Goal: Use online tool/utility: Utilize a website feature to perform a specific function

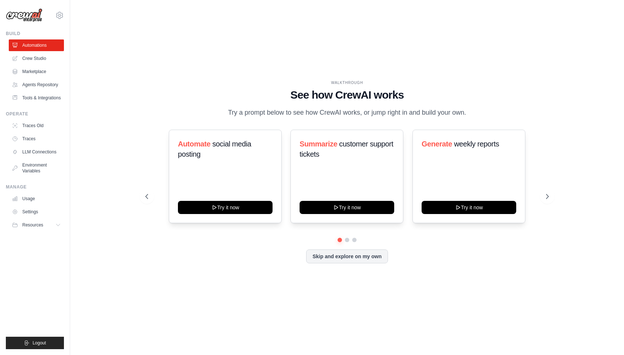
click at [98, 112] on div "WALKTHROUGH See how [PERSON_NAME] works Try a prompt below to see how [PERSON_N…" at bounding box center [347, 177] width 531 height 341
click at [38, 58] on link "Crew Studio" at bounding box center [36, 59] width 55 height 12
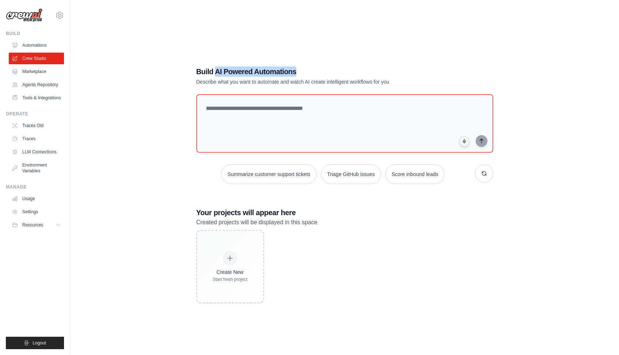
drag, startPoint x: 219, startPoint y: 71, endPoint x: 298, endPoint y: 76, distance: 79.1
click at [298, 76] on h1 "Build AI Powered Automations" at bounding box center [319, 71] width 246 height 10
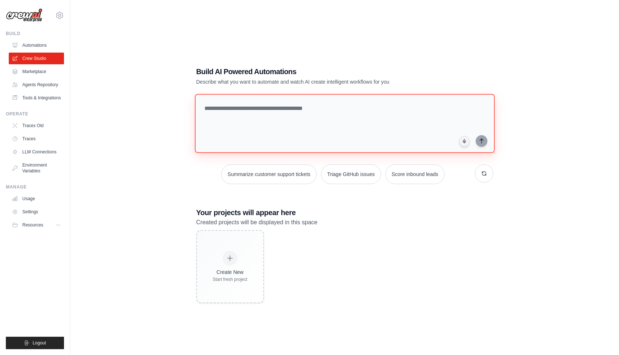
click at [236, 119] on textarea at bounding box center [344, 123] width 300 height 59
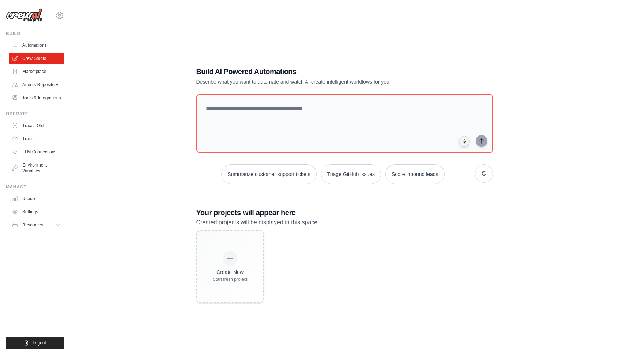
click at [263, 84] on p "Describe what you want to automate and watch AI create intelligent workflows fo…" at bounding box center [319, 81] width 246 height 7
click at [299, 84] on p "Describe what you want to automate and watch AI create intelligent workflows fo…" at bounding box center [319, 81] width 246 height 7
click at [27, 73] on link "Marketplace" at bounding box center [36, 72] width 55 height 12
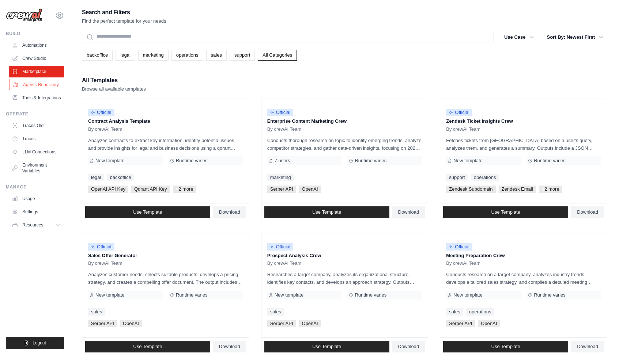
click at [35, 83] on link "Agents Repository" at bounding box center [36, 85] width 55 height 12
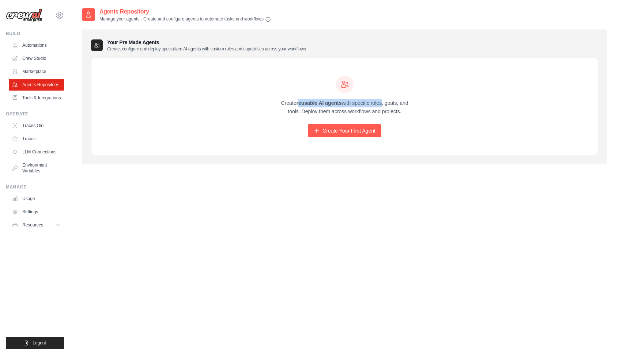
drag, startPoint x: 335, startPoint y: 104, endPoint x: 355, endPoint y: 103, distance: 19.4
click at [351, 103] on p "Create reusable AI agents with specific roles, goals, and tools. Deploy them ac…" at bounding box center [344, 107] width 140 height 17
click at [356, 103] on p "Create reusable AI agents with specific roles, goals, and tools. Deploy them ac…" at bounding box center [344, 107] width 140 height 17
drag, startPoint x: 420, startPoint y: 113, endPoint x: 350, endPoint y: 105, distance: 70.2
click at [350, 105] on div "Create reusable AI agents with specific roles, goals, and tools. Deploy them ac…" at bounding box center [344, 106] width 506 height 97
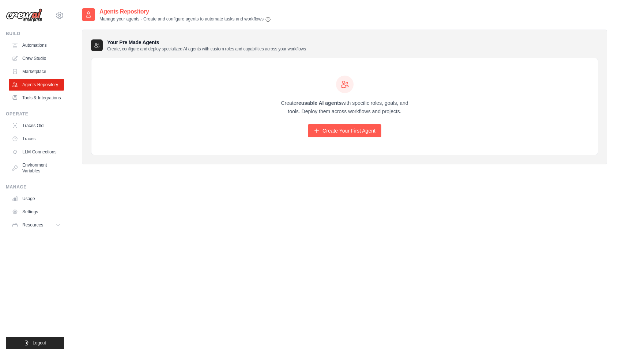
click at [350, 105] on p "Create reusable AI agents with specific roles, goals, and tools. Deploy them ac…" at bounding box center [344, 107] width 140 height 17
click at [318, 111] on p "Create reusable AI agents with specific roles, goals, and tools. Deploy them ac…" at bounding box center [344, 107] width 140 height 17
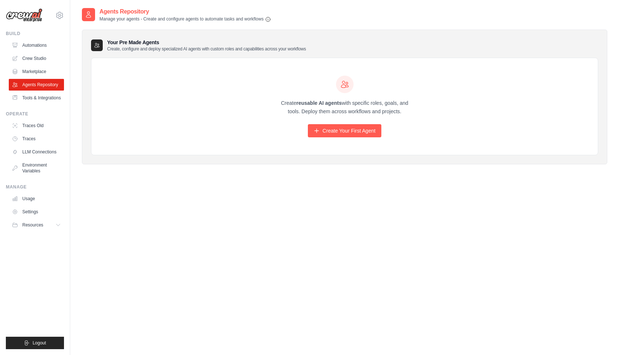
click at [293, 111] on p "Create reusable AI agents with specific roles, goals, and tools. Deploy them ac…" at bounding box center [344, 107] width 140 height 17
click at [20, 101] on link "Tools & Integrations" at bounding box center [36, 98] width 55 height 12
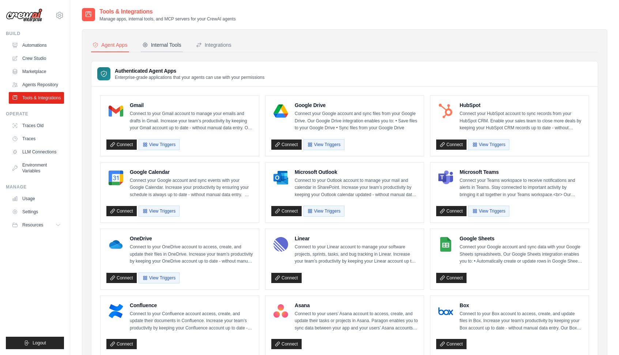
click at [164, 42] on div "Internal Tools" at bounding box center [161, 44] width 39 height 7
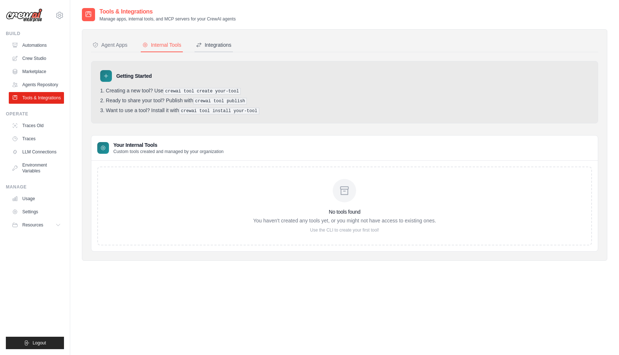
click at [225, 45] on div "Integrations" at bounding box center [213, 44] width 35 height 7
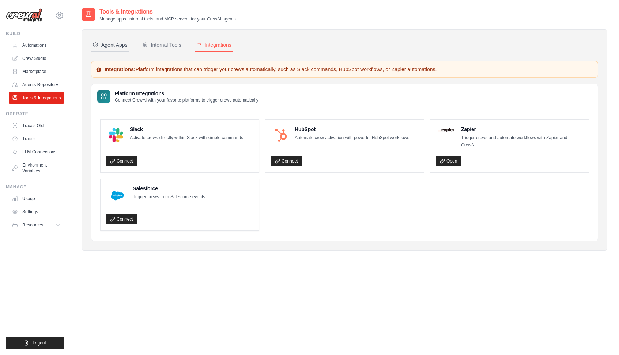
click at [112, 47] on div "Agent Apps" at bounding box center [109, 44] width 35 height 7
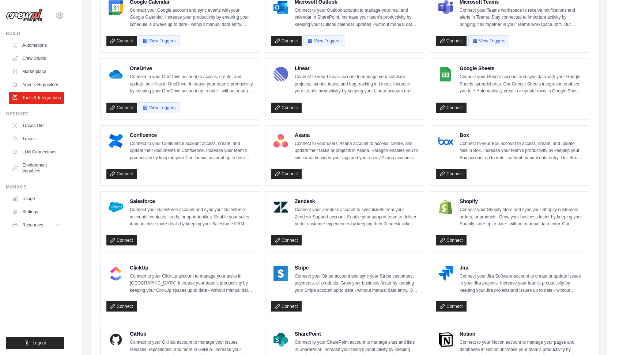
scroll to position [301, 0]
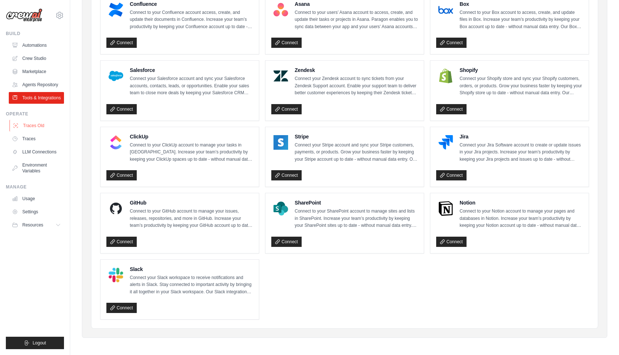
click at [30, 131] on link "Traces Old" at bounding box center [36, 126] width 55 height 12
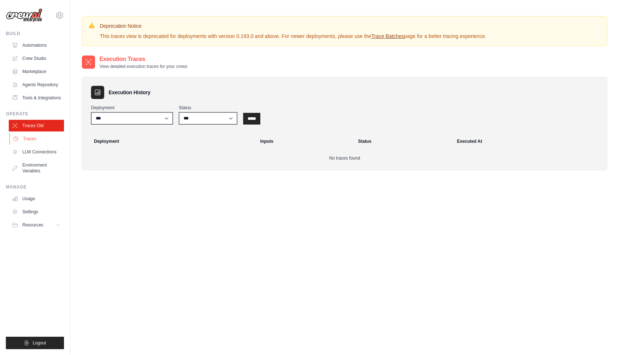
click at [28, 145] on link "Traces" at bounding box center [36, 139] width 55 height 12
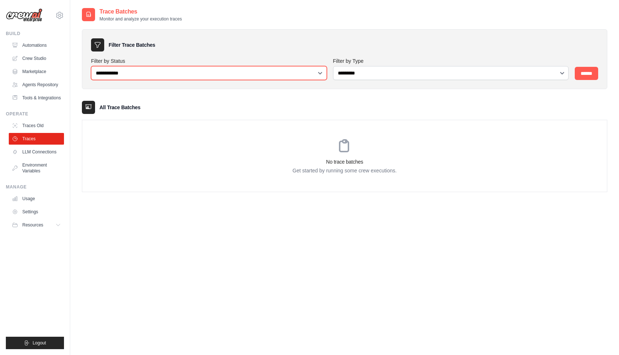
click at [202, 73] on select "**********" at bounding box center [209, 73] width 236 height 14
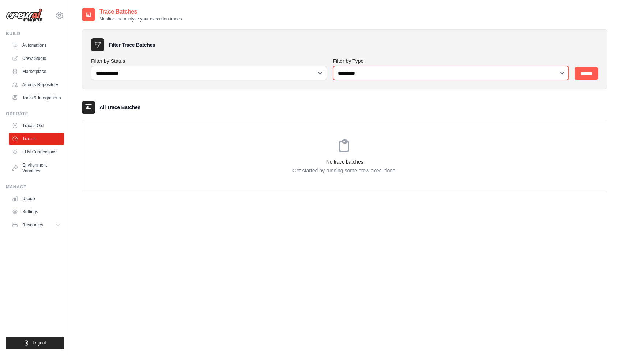
click at [377, 69] on select "**********" at bounding box center [451, 73] width 236 height 14
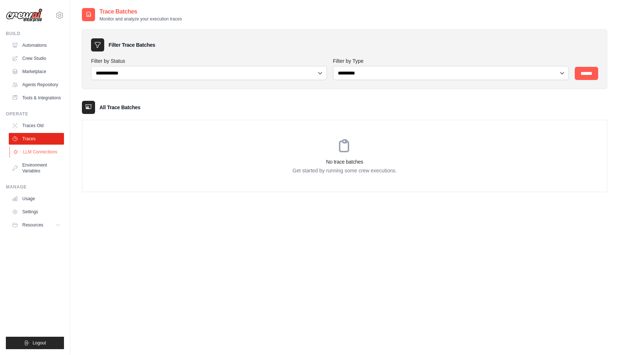
click at [46, 155] on link "LLM Connections" at bounding box center [36, 152] width 55 height 12
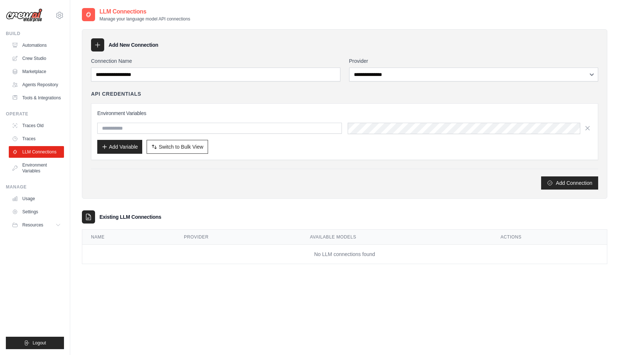
click at [220, 95] on div "API Credentials" at bounding box center [344, 93] width 507 height 7
click at [31, 171] on link "Environment Variables" at bounding box center [36, 168] width 55 height 18
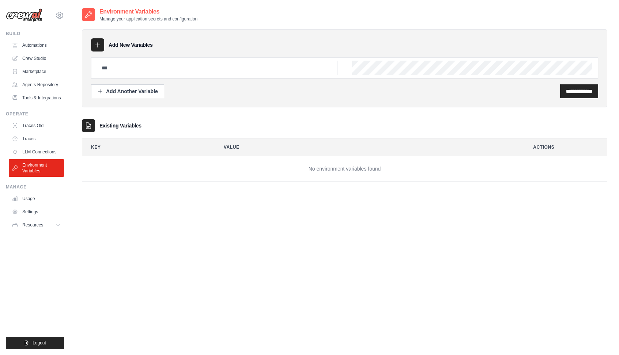
click at [252, 99] on div "**********" at bounding box center [344, 68] width 525 height 78
click at [29, 205] on link "Usage" at bounding box center [36, 199] width 55 height 12
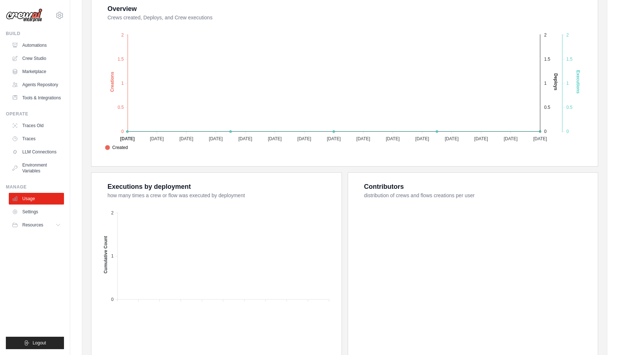
scroll to position [175, 0]
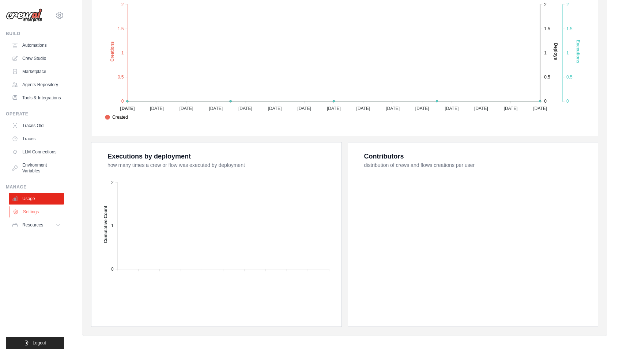
click at [20, 218] on link "Settings" at bounding box center [36, 212] width 55 height 12
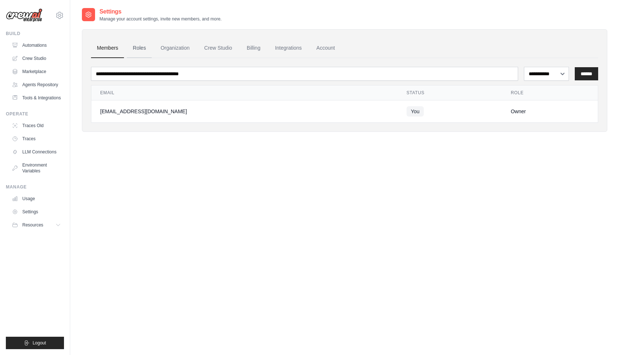
click at [135, 45] on link "Roles" at bounding box center [139, 48] width 25 height 20
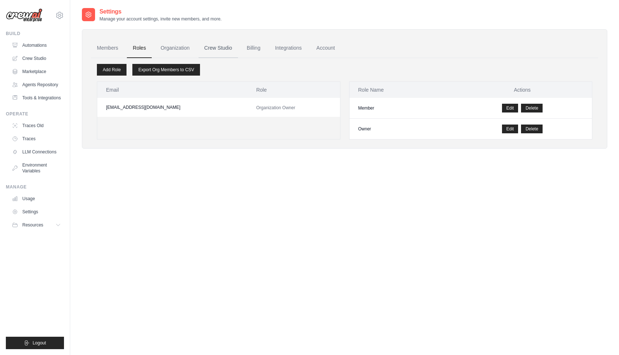
click at [231, 50] on link "Crew Studio" at bounding box center [217, 48] width 39 height 20
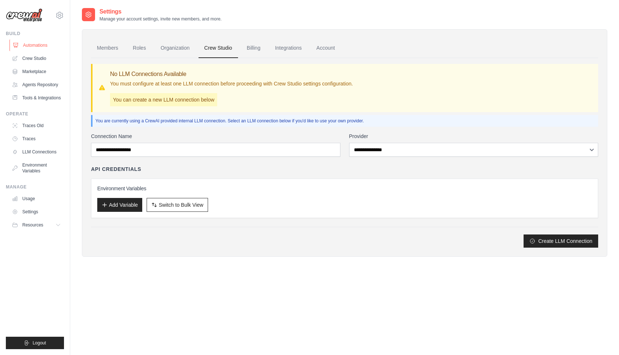
click at [25, 44] on link "Automations" at bounding box center [36, 45] width 55 height 12
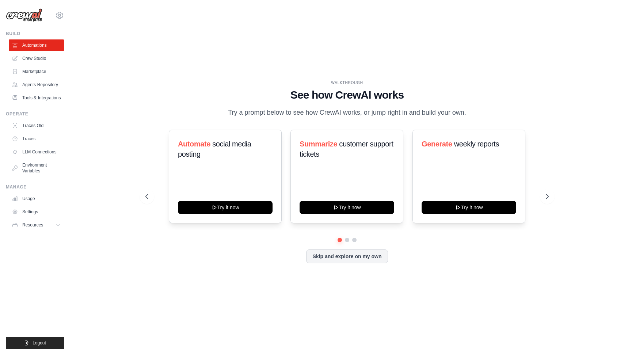
click at [123, 113] on div "WALKTHROUGH See how CrewAI works Try a prompt below to see how CrewAI works, or…" at bounding box center [347, 177] width 531 height 341
click at [348, 243] on button at bounding box center [347, 240] width 6 height 6
click at [356, 243] on button at bounding box center [354, 240] width 6 height 6
click at [341, 243] on button at bounding box center [339, 239] width 5 height 5
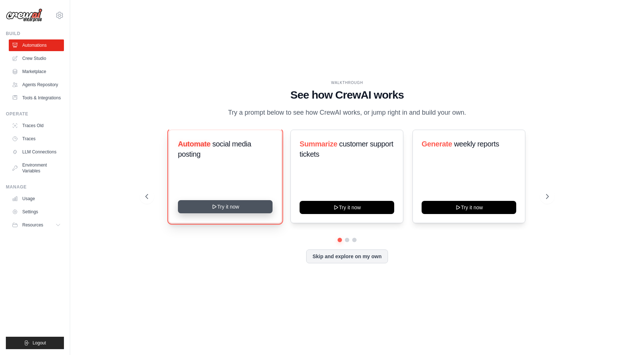
click at [243, 213] on button "Try it now" at bounding box center [225, 206] width 95 height 13
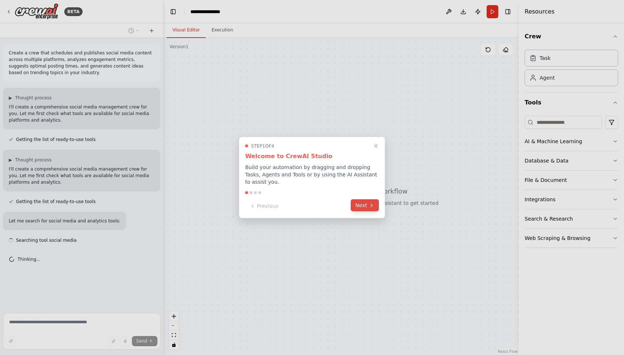
click at [368, 207] on button "Next" at bounding box center [365, 205] width 28 height 12
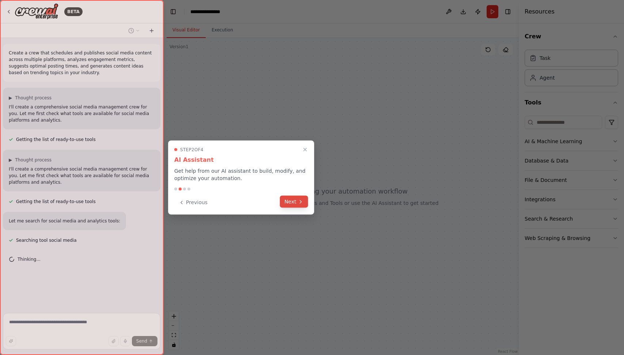
click at [292, 203] on button "Next" at bounding box center [294, 202] width 28 height 12
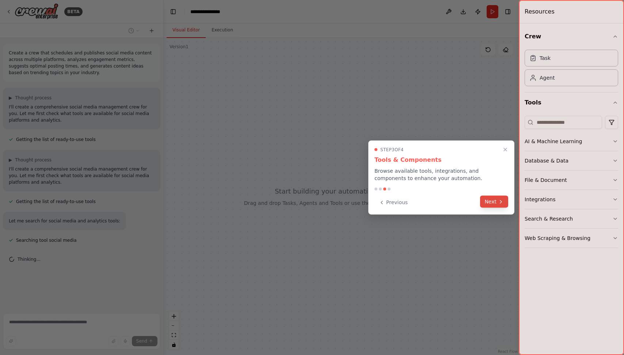
click at [489, 202] on button "Next" at bounding box center [494, 202] width 28 height 12
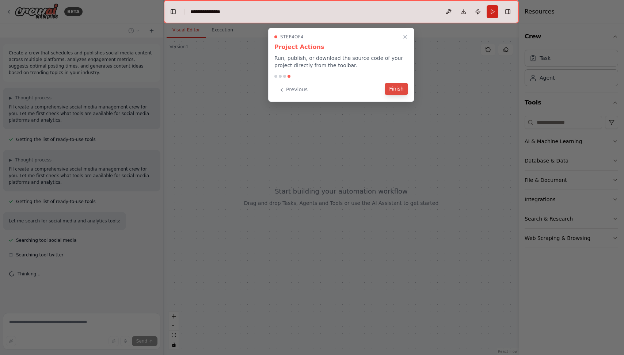
click at [392, 85] on button "Finish" at bounding box center [396, 89] width 23 height 12
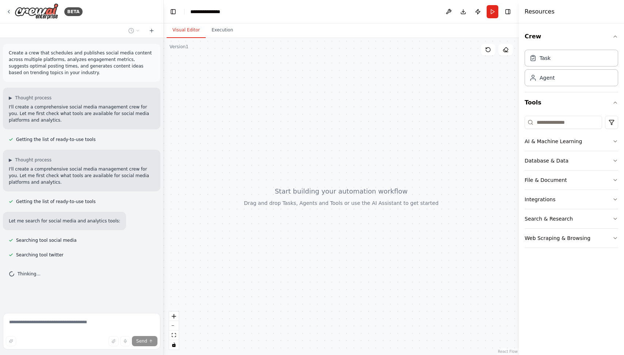
drag, startPoint x: 344, startPoint y: 185, endPoint x: 348, endPoint y: 162, distance: 22.6
click at [348, 162] on div at bounding box center [341, 196] width 355 height 317
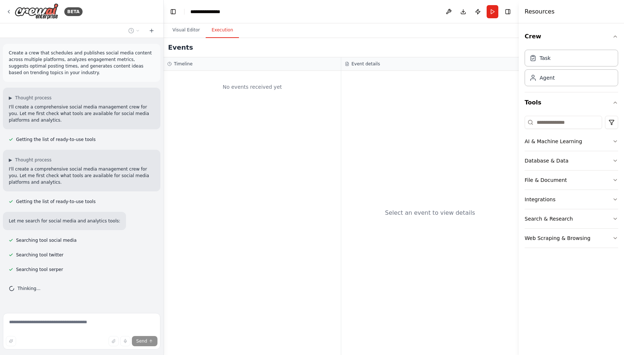
click at [223, 28] on button "Execution" at bounding box center [222, 30] width 33 height 15
click at [175, 32] on button "Visual Editor" at bounding box center [186, 30] width 39 height 15
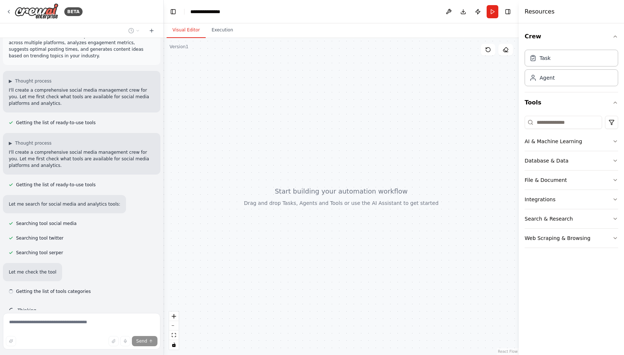
scroll to position [31, 0]
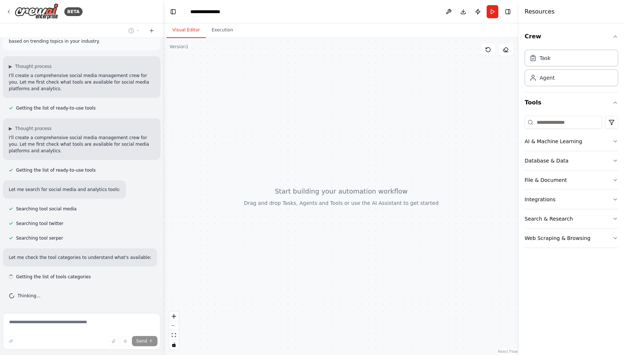
click at [266, 124] on div at bounding box center [341, 196] width 355 height 317
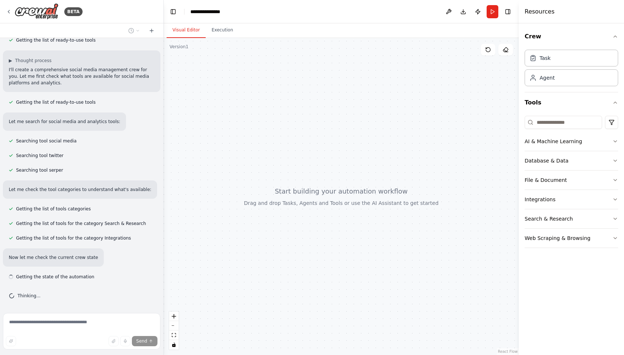
scroll to position [106, 0]
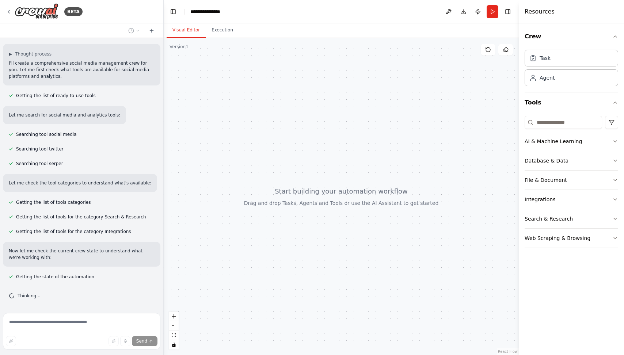
click at [438, 128] on div at bounding box center [341, 196] width 355 height 317
click at [548, 140] on div "AI & Machine Learning" at bounding box center [553, 141] width 57 height 7
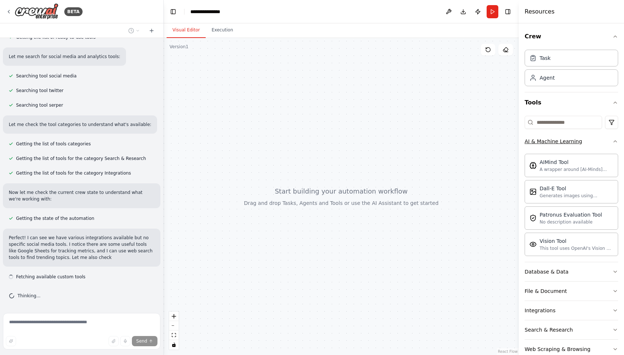
scroll to position [171, 0]
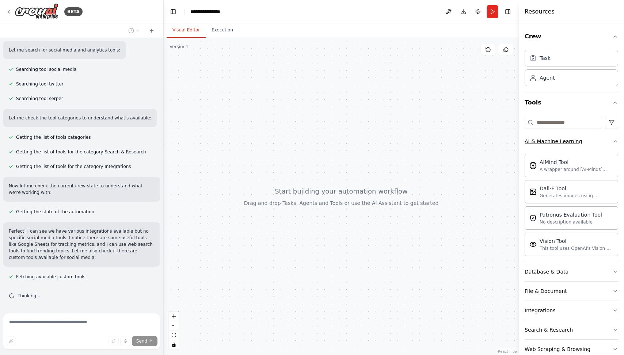
click at [612, 137] on button "AI & Machine Learning" at bounding box center [572, 141] width 94 height 19
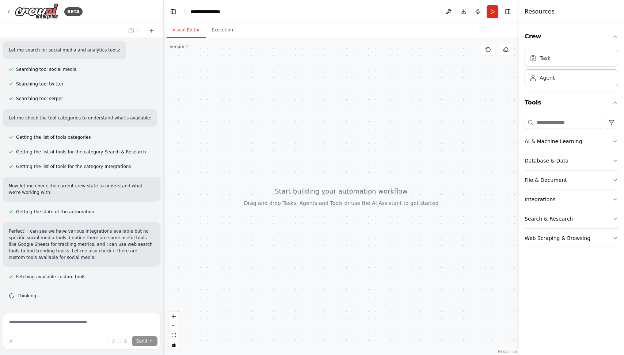
click at [616, 162] on icon "button" at bounding box center [615, 161] width 6 height 6
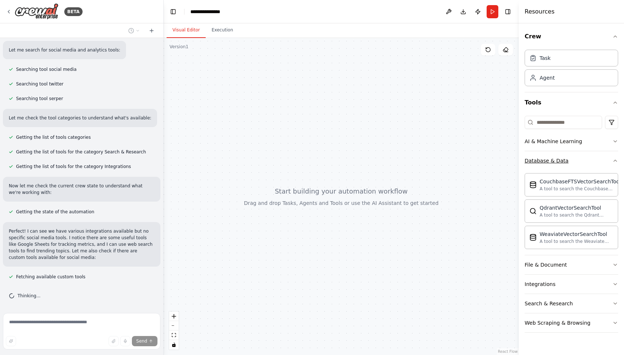
click at [617, 159] on icon "button" at bounding box center [615, 161] width 6 height 6
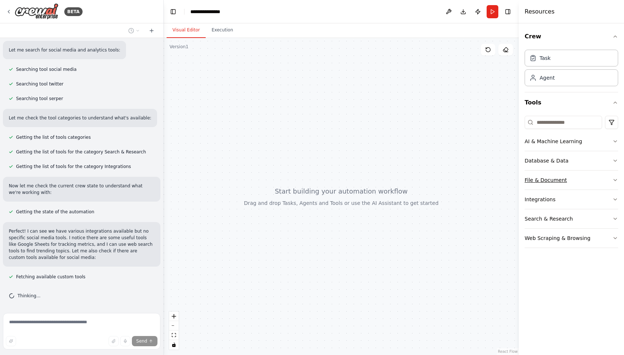
click at [616, 179] on icon "button" at bounding box center [615, 180] width 6 height 6
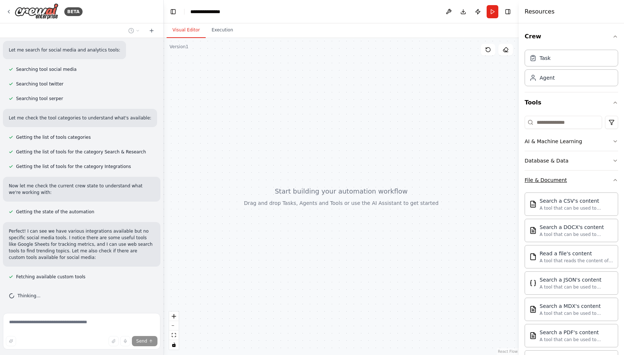
click at [616, 179] on div "Crew Task Agent Tools AI & Machine Learning Database & Data File & Document Sea…" at bounding box center [571, 189] width 105 height 332
click at [614, 180] on icon "button" at bounding box center [615, 179] width 3 height 1
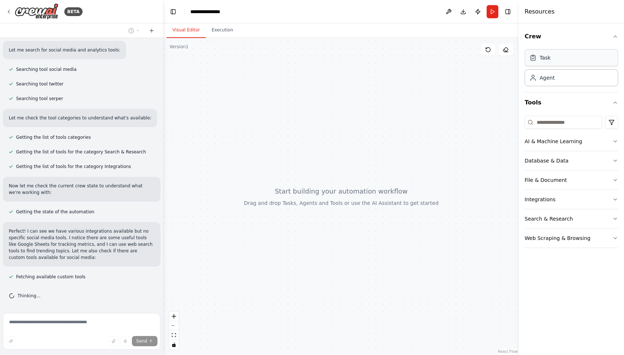
click at [566, 61] on div "Task" at bounding box center [572, 57] width 94 height 17
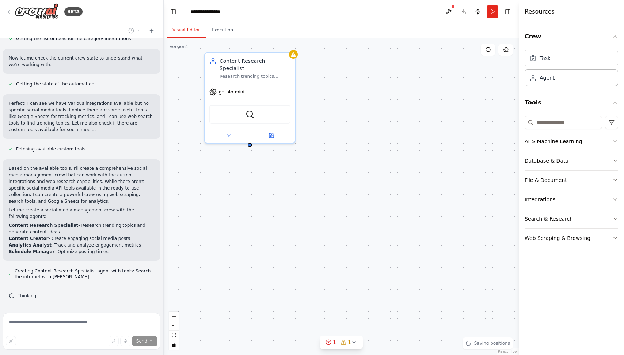
scroll to position [305, 0]
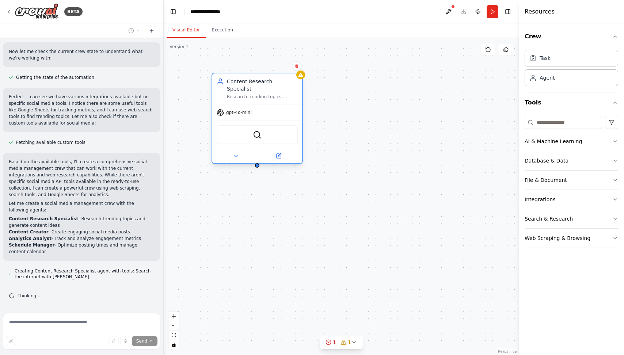
drag, startPoint x: 252, startPoint y: 59, endPoint x: 271, endPoint y: 124, distance: 67.6
click at [271, 92] on div "Content Research Specialist" at bounding box center [262, 85] width 71 height 15
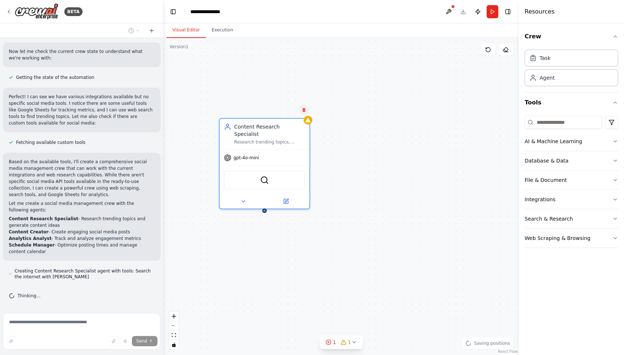
scroll to position [326, 0]
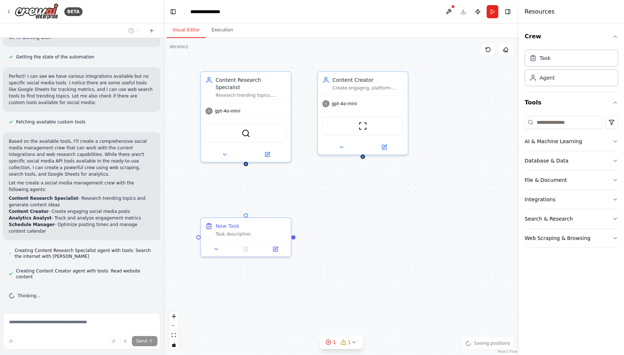
drag, startPoint x: 463, startPoint y: 170, endPoint x: 456, endPoint y: 202, distance: 33.5
click at [456, 202] on div "Content Research Specialist Research trending topics, industry news, and viral …" at bounding box center [341, 196] width 355 height 317
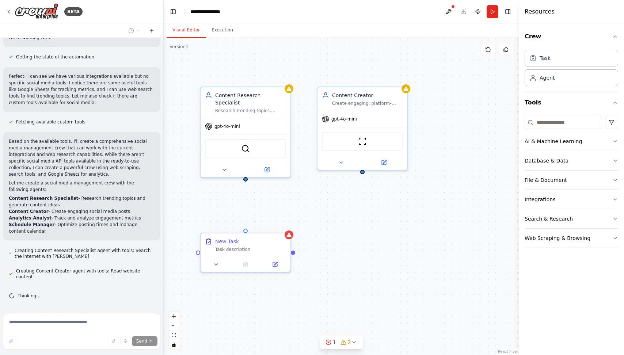
drag, startPoint x: 448, startPoint y: 176, endPoint x: 453, endPoint y: 180, distance: 6.7
click at [453, 180] on div "Content Research Specialist Research trending topics, industry news, and viral …" at bounding box center [341, 196] width 355 height 317
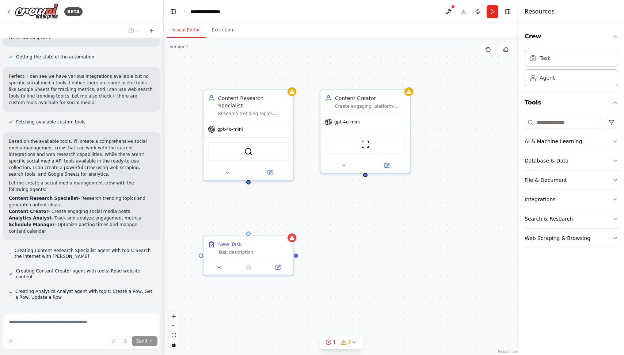
scroll to position [346, 0]
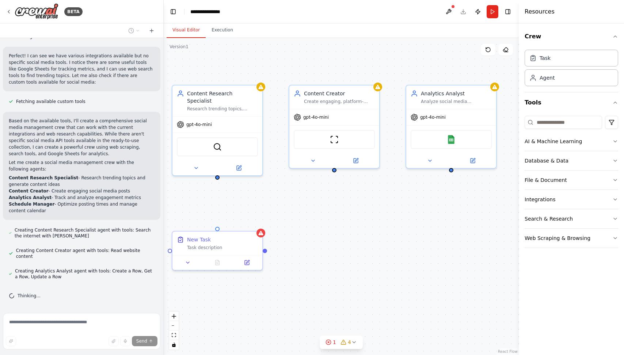
drag, startPoint x: 463, startPoint y: 208, endPoint x: 418, endPoint y: 201, distance: 45.4
click at [418, 201] on div "Content Research Specialist Research trending topics, industry news, and viral …" at bounding box center [341, 196] width 355 height 317
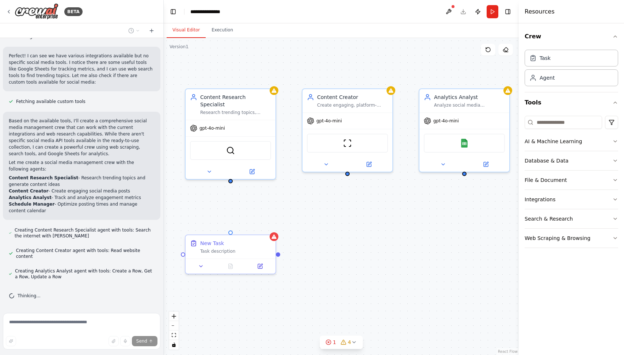
drag, startPoint x: 418, startPoint y: 200, endPoint x: 449, endPoint y: 206, distance: 31.5
click at [449, 206] on div "Content Research Specialist Research trending topics, industry news, and viral …" at bounding box center [341, 196] width 355 height 317
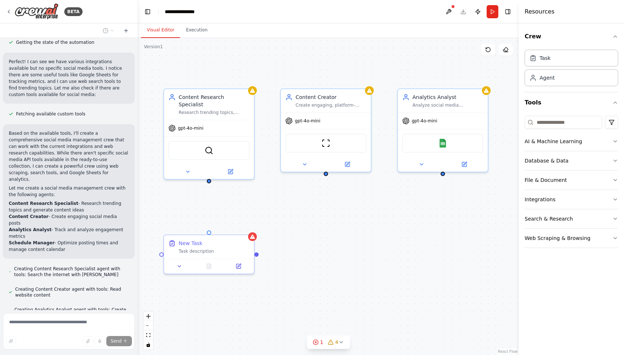
scroll to position [384, 0]
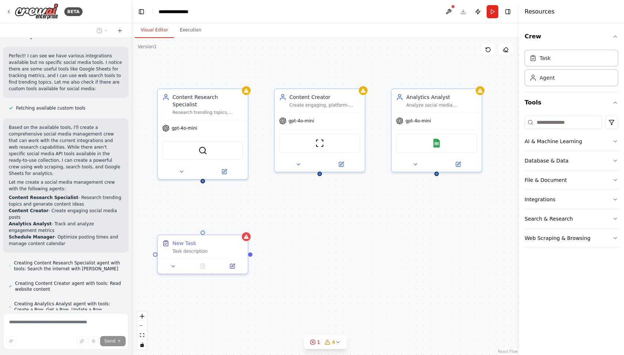
drag, startPoint x: 161, startPoint y: 128, endPoint x: 131, endPoint y: 129, distance: 30.4
click at [132, 129] on div "BETA Create a crew that schedules and publishes social media content across mul…" at bounding box center [312, 177] width 624 height 355
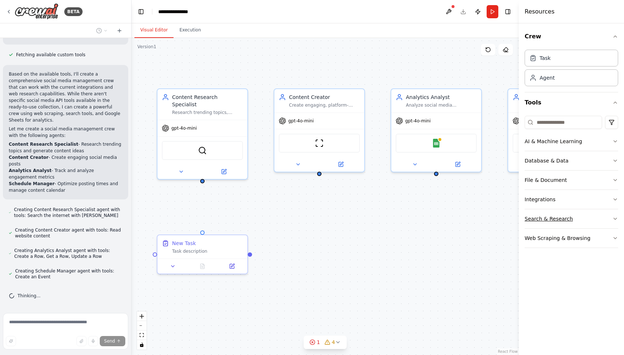
click at [615, 217] on icon "button" at bounding box center [615, 219] width 6 height 6
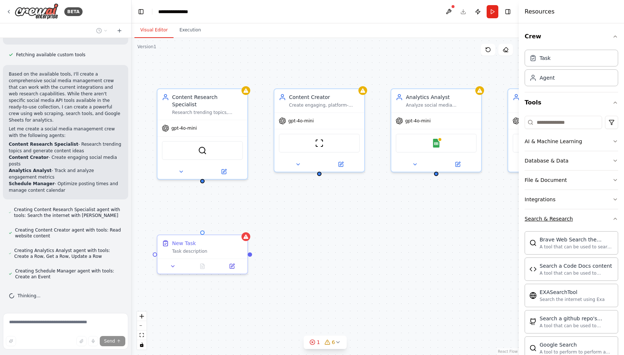
click at [612, 217] on icon "button" at bounding box center [615, 219] width 6 height 6
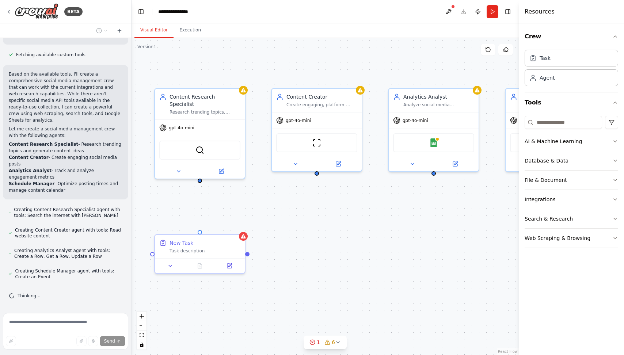
drag, startPoint x: 476, startPoint y: 226, endPoint x: 360, endPoint y: 240, distance: 117.3
click at [360, 240] on div "Content Research Specialist Research trending topics, industry news, and viral …" at bounding box center [325, 196] width 387 height 317
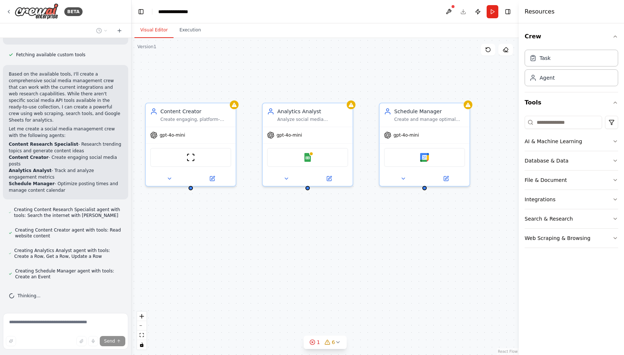
drag, startPoint x: 430, startPoint y: 232, endPoint x: 419, endPoint y: 233, distance: 10.6
click at [419, 233] on div "Content Research Specialist Research trending topics, industry news, and viral …" at bounding box center [325, 196] width 387 height 317
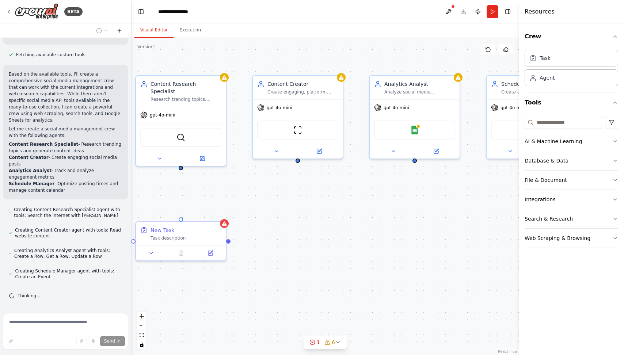
drag, startPoint x: 277, startPoint y: 246, endPoint x: 384, endPoint y: 218, distance: 110.5
click at [384, 218] on div "Content Research Specialist Research trending topics, industry news, and viral …" at bounding box center [325, 196] width 387 height 317
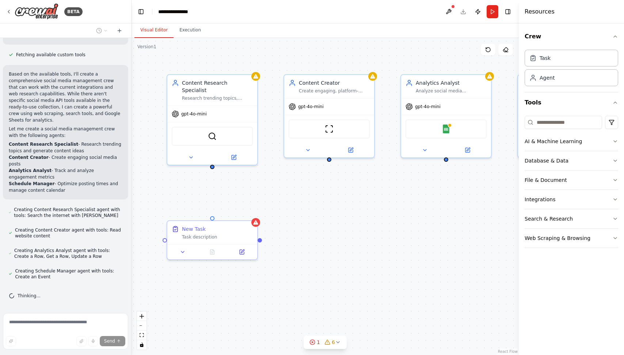
click at [372, 226] on div "Content Research Specialist Research trending topics, industry news, and viral …" at bounding box center [325, 196] width 387 height 317
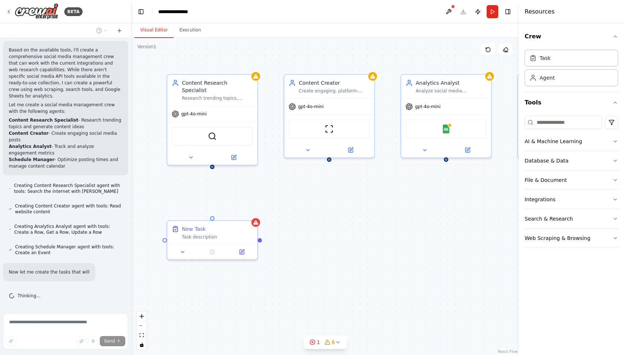
scroll to position [468, 0]
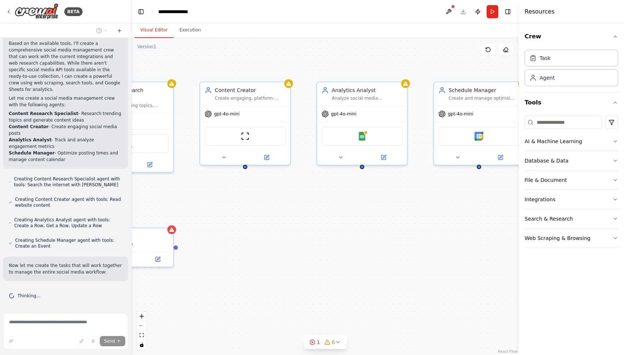
drag, startPoint x: 375, startPoint y: 225, endPoint x: 290, endPoint y: 232, distance: 85.1
click at [290, 232] on div "Content Research Specialist Research trending topics, industry news, and viral …" at bounding box center [325, 196] width 387 height 317
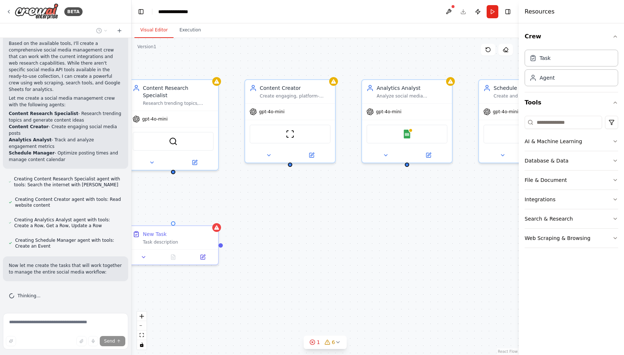
drag, startPoint x: 292, startPoint y: 233, endPoint x: 317, endPoint y: 228, distance: 25.7
click at [382, 223] on div "Content Research Specialist Research trending topics, industry news, and viral …" at bounding box center [325, 196] width 387 height 317
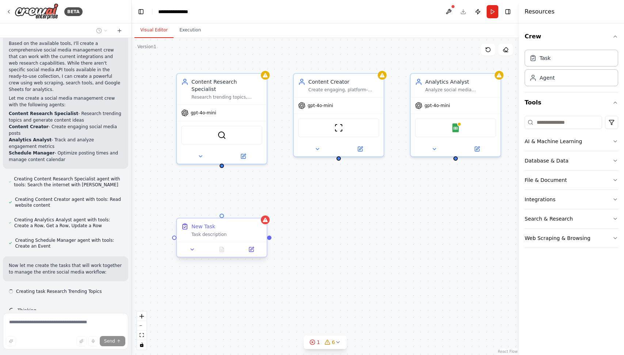
scroll to position [483, 0]
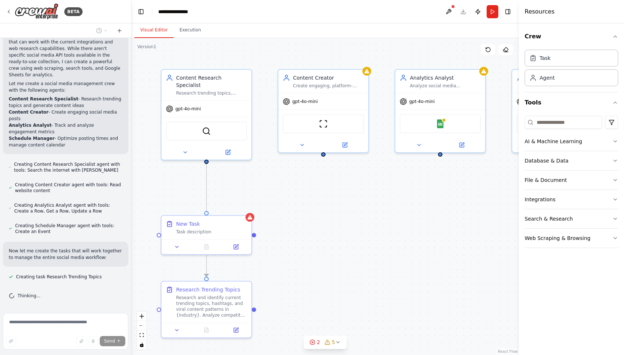
drag, startPoint x: 440, startPoint y: 229, endPoint x: 425, endPoint y: 225, distance: 15.9
click at [425, 225] on div ".deletable-edge-delete-btn { width: 20px; height: 20px; border: 0px solid #ffff…" at bounding box center [325, 196] width 387 height 317
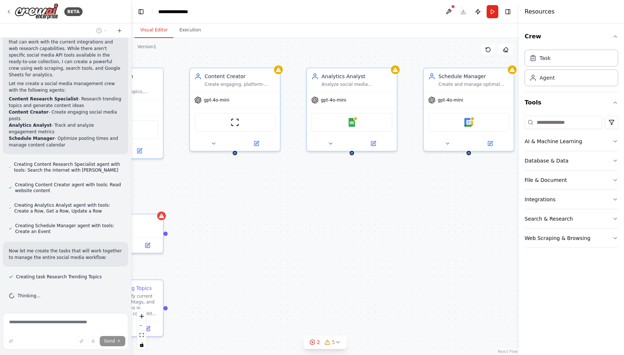
drag, startPoint x: 455, startPoint y: 227, endPoint x: 366, endPoint y: 226, distance: 88.4
click at [366, 226] on div ".deletable-edge-delete-btn { width: 20px; height: 20px; border: 0px solid #ffff…" at bounding box center [325, 196] width 387 height 317
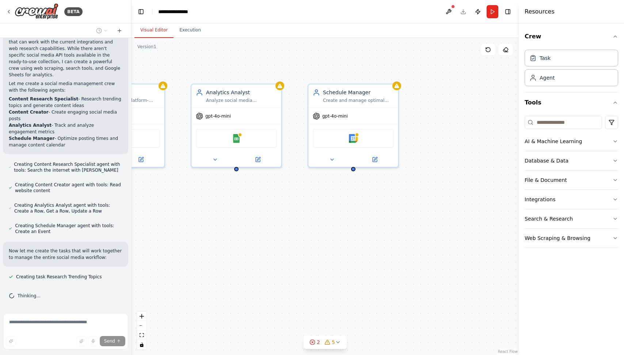
drag, startPoint x: 441, startPoint y: 223, endPoint x: 326, endPoint y: 239, distance: 116.6
click at [326, 239] on div ".deletable-edge-delete-btn { width: 20px; height: 20px; border: 0px solid #ffff…" at bounding box center [325, 196] width 387 height 317
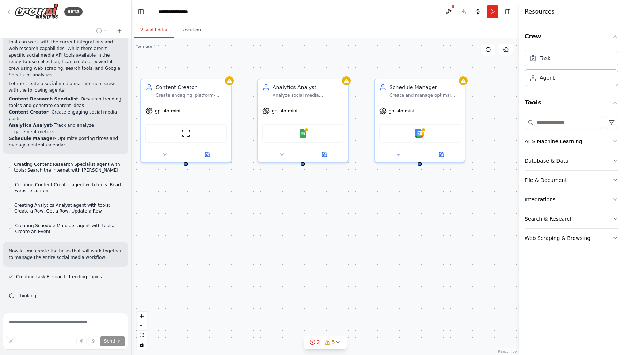
drag, startPoint x: 315, startPoint y: 236, endPoint x: 382, endPoint y: 231, distance: 66.7
click at [382, 231] on div ".deletable-edge-delete-btn { width: 20px; height: 20px; border: 0px solid #ffff…" at bounding box center [325, 196] width 387 height 317
drag, startPoint x: 311, startPoint y: 228, endPoint x: 365, endPoint y: 231, distance: 53.8
click at [365, 231] on div ".deletable-edge-delete-btn { width: 20px; height: 20px; border: 0px solid #ffff…" at bounding box center [325, 196] width 387 height 317
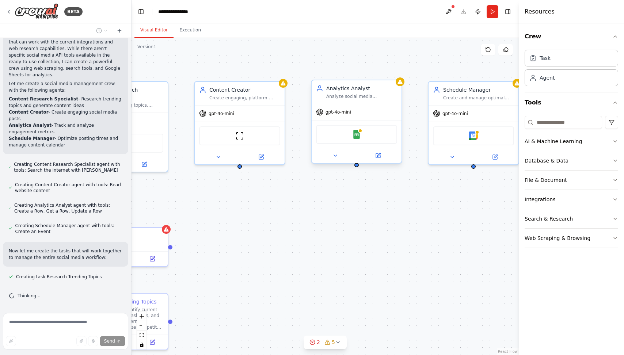
click at [357, 167] on div ".deletable-edge-delete-btn { width: 20px; height: 20px; border: 0px solid #ffff…" at bounding box center [325, 196] width 387 height 317
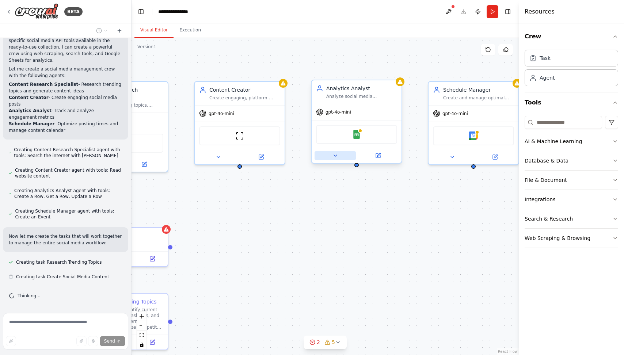
click at [333, 157] on icon at bounding box center [335, 156] width 6 height 6
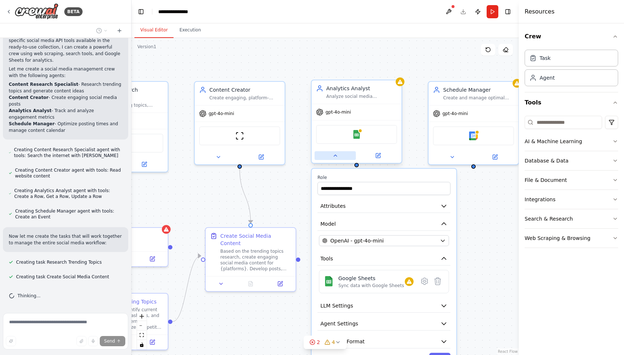
click at [334, 157] on icon at bounding box center [335, 156] width 6 height 6
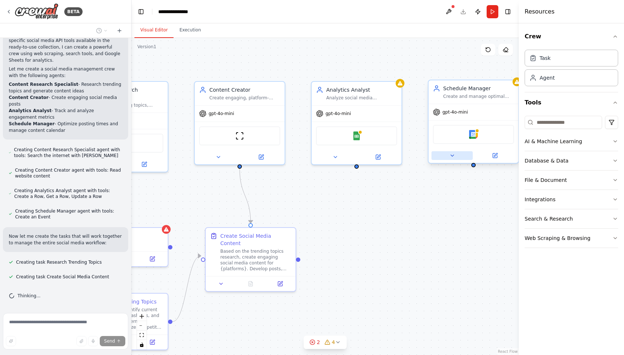
click at [449, 160] on button at bounding box center [452, 155] width 41 height 9
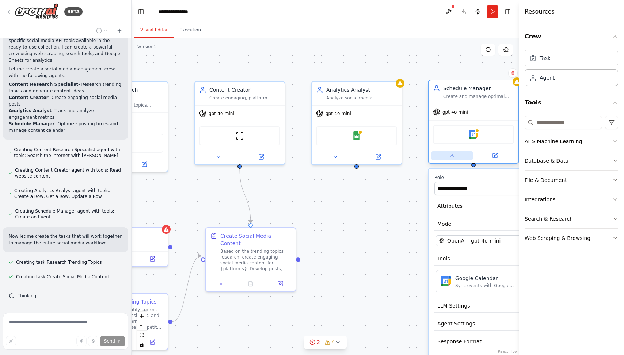
click at [449, 159] on button at bounding box center [452, 155] width 41 height 9
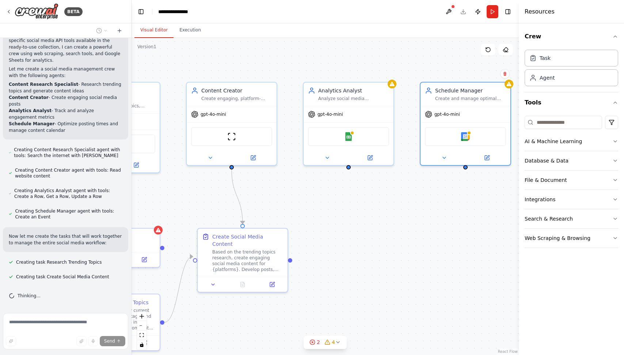
drag, startPoint x: 432, startPoint y: 220, endPoint x: 295, endPoint y: 233, distance: 138.0
click at [295, 233] on div ".deletable-edge-delete-btn { width: 20px; height: 20px; border: 0px solid #ffff…" at bounding box center [325, 196] width 387 height 317
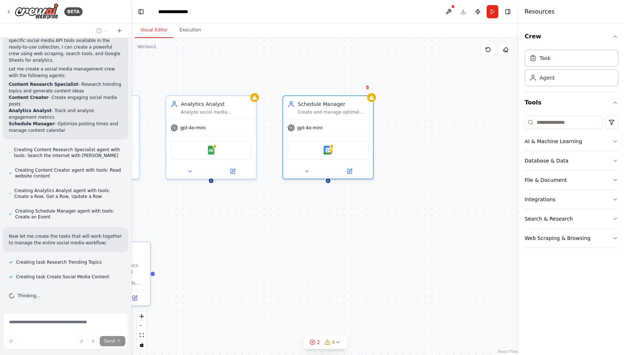
drag, startPoint x: 348, startPoint y: 231, endPoint x: 458, endPoint y: 234, distance: 110.0
click at [458, 234] on div ".deletable-edge-delete-btn { width: 20px; height: 20px; border: 0px solid #ffff…" at bounding box center [325, 196] width 387 height 317
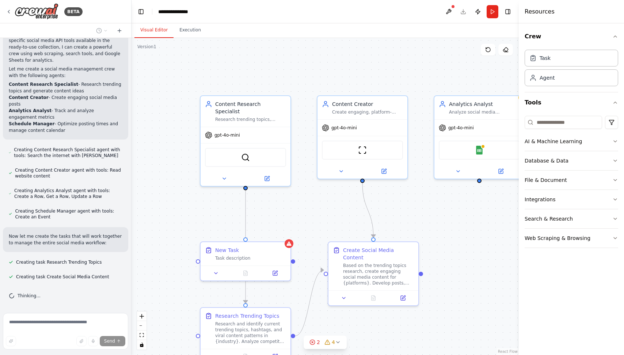
drag, startPoint x: 318, startPoint y: 215, endPoint x: 333, endPoint y: 213, distance: 14.7
click at [333, 213] on div ".deletable-edge-delete-btn { width: 20px; height: 20px; border: 0px solid #ffff…" at bounding box center [325, 196] width 387 height 317
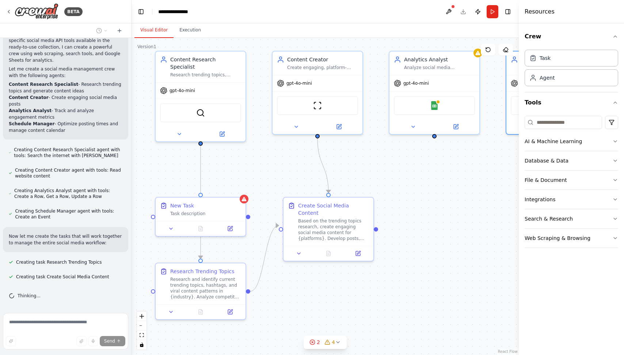
drag, startPoint x: 333, startPoint y: 213, endPoint x: 273, endPoint y: 170, distance: 73.3
click at [273, 170] on div ".deletable-edge-delete-btn { width: 20px; height: 20px; border: 0px solid #ffff…" at bounding box center [325, 196] width 387 height 317
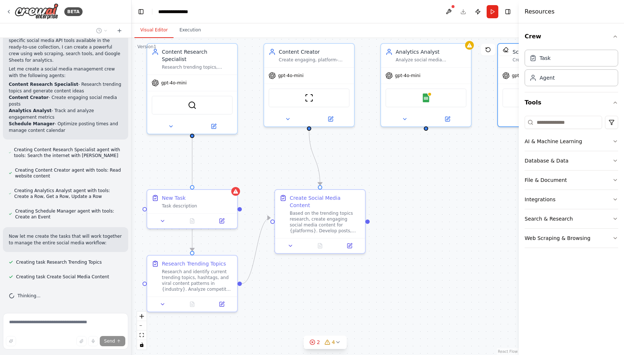
drag, startPoint x: 421, startPoint y: 204, endPoint x: 406, endPoint y: 190, distance: 20.7
click at [406, 190] on div ".deletable-edge-delete-btn { width: 20px; height: 20px; border: 0px solid #ffff…" at bounding box center [325, 196] width 387 height 317
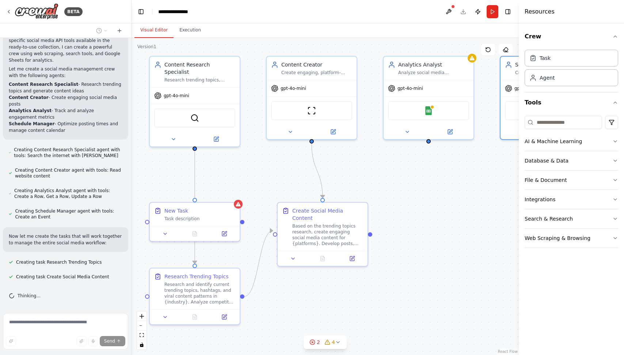
drag, startPoint x: 398, startPoint y: 178, endPoint x: 407, endPoint y: 197, distance: 21.2
click at [407, 197] on div ".deletable-edge-delete-btn { width: 20px; height: 20px; border: 0px solid #ffff…" at bounding box center [325, 196] width 387 height 317
click at [299, 108] on div "ScrapeWebsiteTool" at bounding box center [311, 109] width 81 height 19
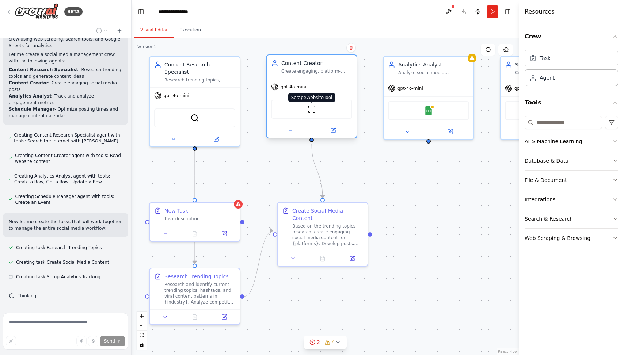
click at [312, 110] on img at bounding box center [311, 109] width 9 height 9
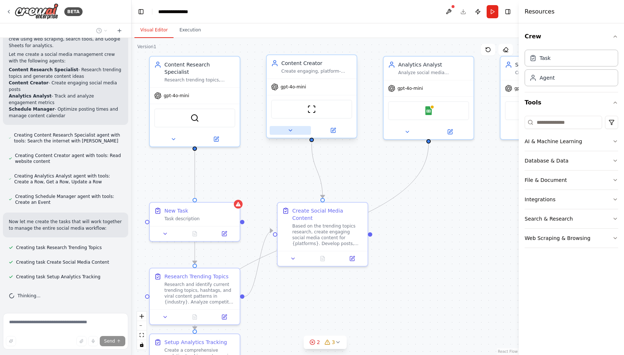
click at [288, 128] on icon at bounding box center [291, 131] width 6 height 6
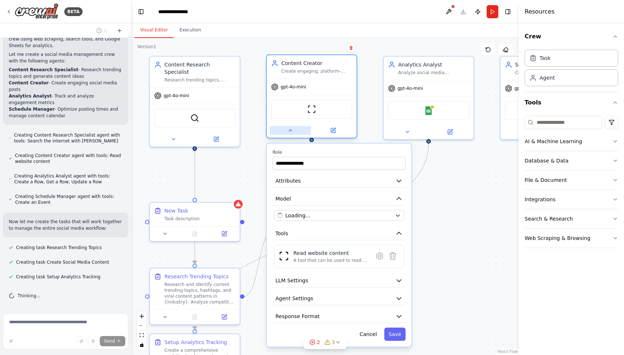
click at [289, 129] on icon at bounding box center [291, 131] width 6 height 6
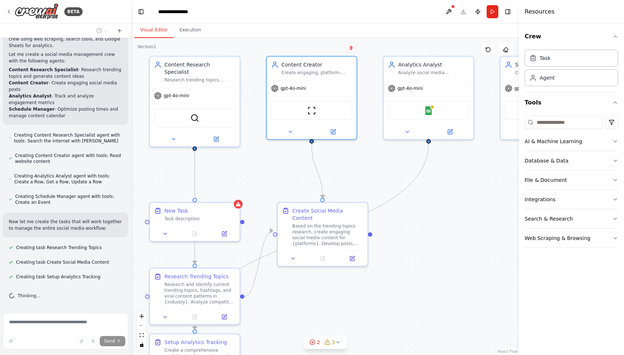
click at [258, 166] on div ".deletable-edge-delete-btn { width: 20px; height: 20px; border: 0px solid #ffff…" at bounding box center [325, 196] width 387 height 317
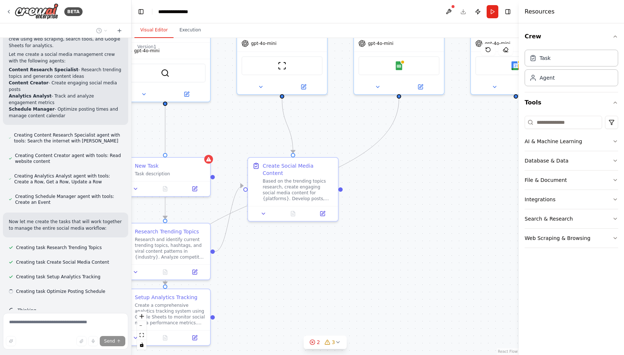
drag, startPoint x: 433, startPoint y: 261, endPoint x: 403, endPoint y: 216, distance: 53.6
click at [403, 216] on div ".deletable-edge-delete-btn { width: 20px; height: 20px; border: 0px solid #ffff…" at bounding box center [325, 196] width 387 height 317
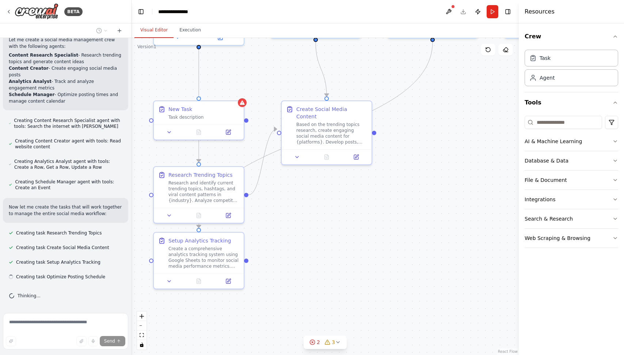
drag, startPoint x: 380, startPoint y: 238, endPoint x: 410, endPoint y: 191, distance: 55.7
click at [410, 191] on div ".deletable-edge-delete-btn { width: 20px; height: 20px; border: 0px solid #ffff…" at bounding box center [325, 196] width 387 height 317
click at [406, 199] on div ".deletable-edge-delete-btn { width: 20px; height: 20px; border: 0px solid #ffff…" at bounding box center [325, 196] width 387 height 317
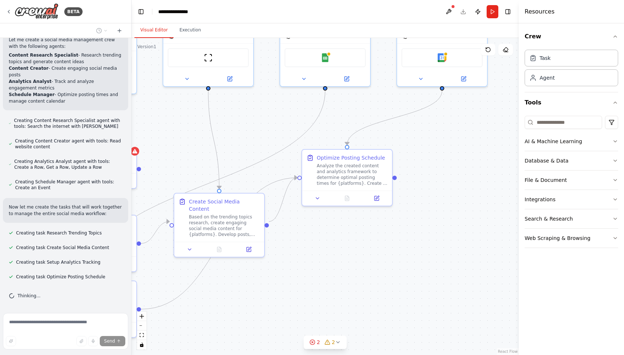
drag, startPoint x: 447, startPoint y: 196, endPoint x: 341, endPoint y: 240, distance: 115.3
click at [341, 240] on div ".deletable-edge-delete-btn { width: 20px; height: 20px; border: 0px solid #ffff…" at bounding box center [325, 196] width 387 height 317
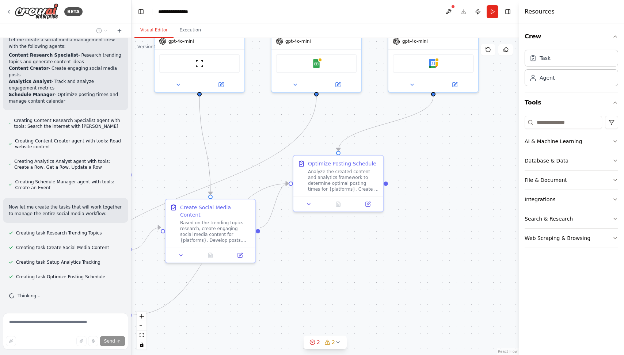
drag, startPoint x: 445, startPoint y: 216, endPoint x: 357, endPoint y: 259, distance: 97.9
click at [357, 259] on div ".deletable-edge-delete-btn { width: 20px; height: 20px; border: 0px solid #ffff…" at bounding box center [325, 196] width 387 height 317
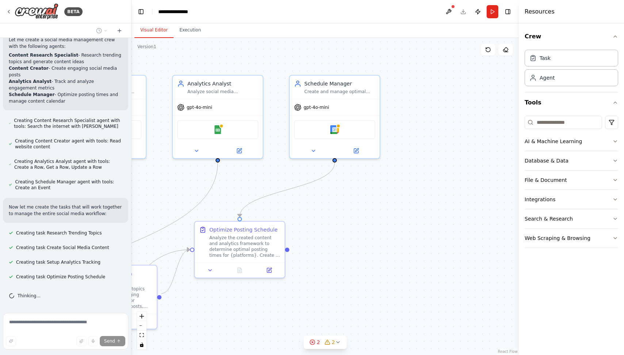
drag, startPoint x: 392, startPoint y: 212, endPoint x: 355, endPoint y: 251, distance: 54.5
click at [355, 251] on div ".deletable-edge-delete-btn { width: 20px; height: 20px; border: 0px solid #ffff…" at bounding box center [325, 196] width 387 height 317
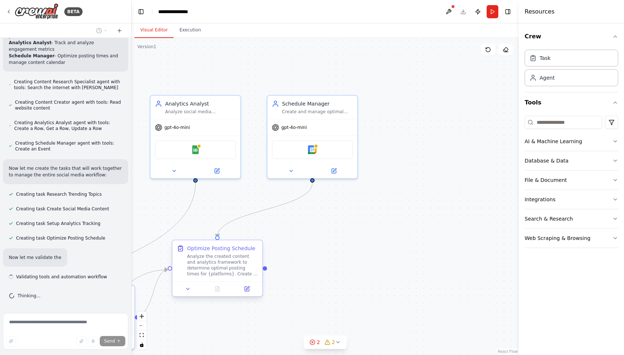
click at [209, 267] on div "Analyze the created content and analytics framework to determine optimal postin…" at bounding box center [222, 265] width 71 height 23
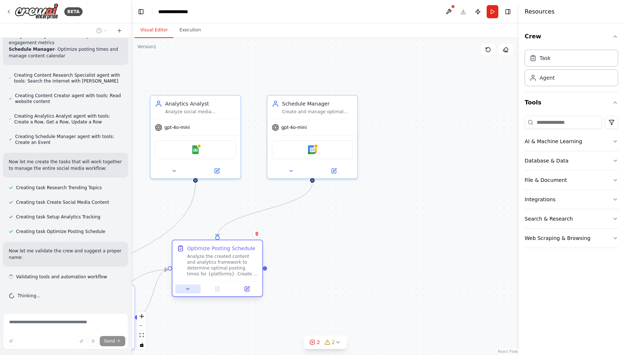
click at [191, 290] on icon at bounding box center [188, 289] width 6 height 6
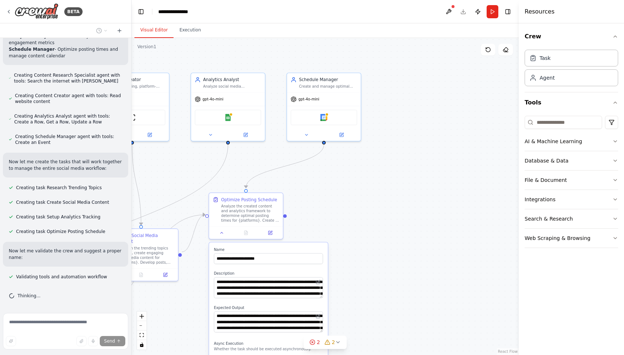
drag, startPoint x: 379, startPoint y: 267, endPoint x: 365, endPoint y: 179, distance: 89.1
click at [365, 179] on div ".deletable-edge-delete-btn { width: 20px; height: 20px; border: 0px solid #ffff…" at bounding box center [325, 196] width 387 height 317
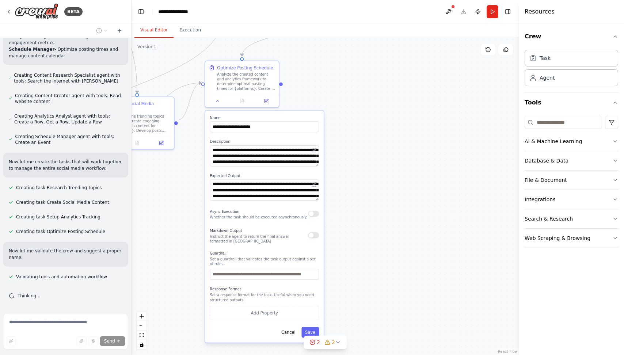
drag, startPoint x: 362, startPoint y: 236, endPoint x: 368, endPoint y: 155, distance: 81.0
click at [368, 155] on div ".deletable-edge-delete-btn { width: 20px; height: 20px; border: 0px solid #ffff…" at bounding box center [325, 196] width 387 height 317
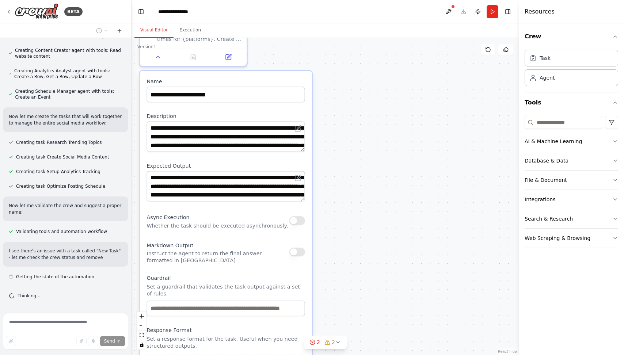
scroll to position [624, 0]
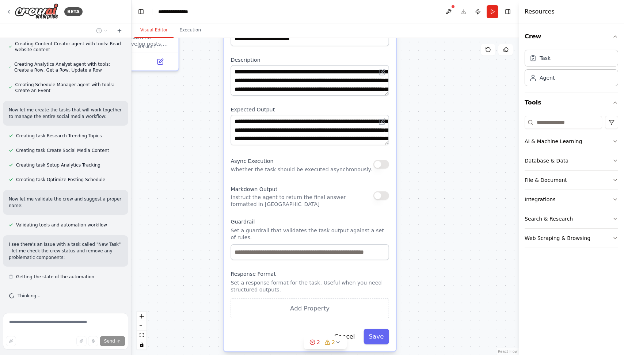
drag, startPoint x: 415, startPoint y: 164, endPoint x: 423, endPoint y: 142, distance: 23.5
click at [424, 142] on div ".deletable-edge-delete-btn { width: 20px; height: 20px; border: 0px solid #ffff…" at bounding box center [325, 196] width 387 height 317
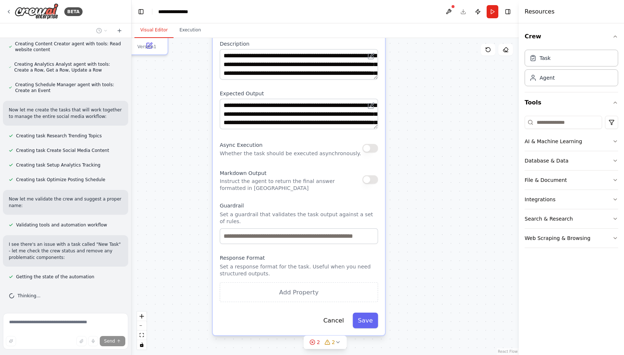
drag, startPoint x: 432, startPoint y: 195, endPoint x: 423, endPoint y: 184, distance: 14.3
click at [423, 184] on div ".deletable-edge-delete-btn { width: 20px; height: 20px; border: 0px solid #ffff…" at bounding box center [325, 196] width 387 height 317
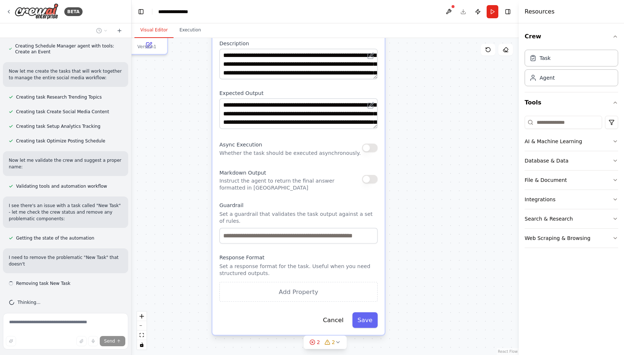
scroll to position [669, 0]
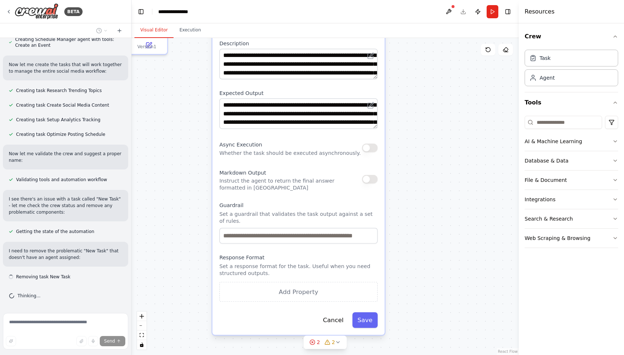
drag, startPoint x: 437, startPoint y: 185, endPoint x: 422, endPoint y: 189, distance: 15.4
click at [422, 189] on div ".deletable-edge-delete-btn { width: 20px; height: 20px; border: 0px solid #ffff…" at bounding box center [325, 196] width 387 height 317
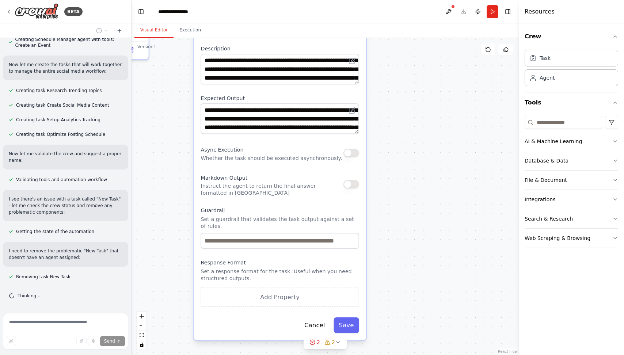
drag, startPoint x: 430, startPoint y: 184, endPoint x: 413, endPoint y: 187, distance: 17.8
click at [413, 187] on div ".deletable-edge-delete-btn { width: 20px; height: 20px; border: 0px solid #ffff…" at bounding box center [325, 196] width 387 height 317
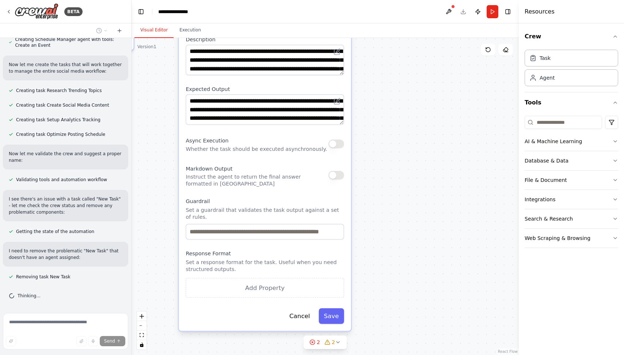
drag, startPoint x: 413, startPoint y: 193, endPoint x: 411, endPoint y: 162, distance: 31.5
click at [411, 162] on div ".deletable-edge-delete-btn { width: 20px; height: 20px; border: 0px solid #ffff…" at bounding box center [325, 196] width 387 height 317
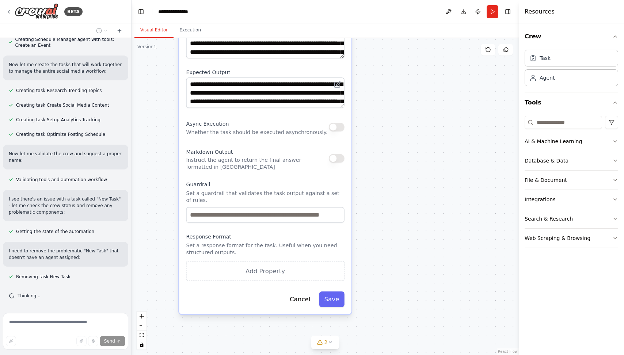
drag, startPoint x: 418, startPoint y: 147, endPoint x: 427, endPoint y: 194, distance: 48.5
click at [427, 194] on div ".deletable-edge-delete-btn { width: 20px; height: 20px; border: 0px solid #ffff…" at bounding box center [325, 196] width 387 height 317
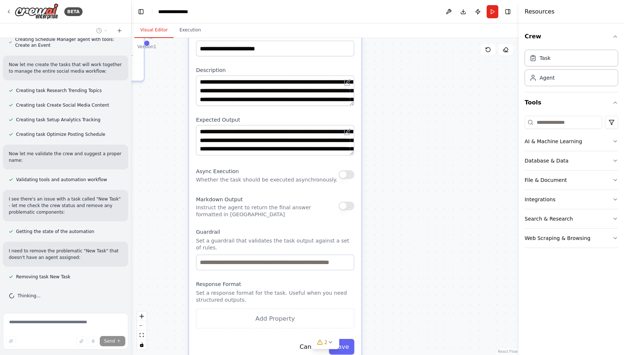
drag, startPoint x: 410, startPoint y: 134, endPoint x: 442, endPoint y: 210, distance: 82.2
click at [442, 210] on div ".deletable-edge-delete-btn { width: 20px; height: 20px; border: 0px solid #ffff…" at bounding box center [325, 196] width 387 height 317
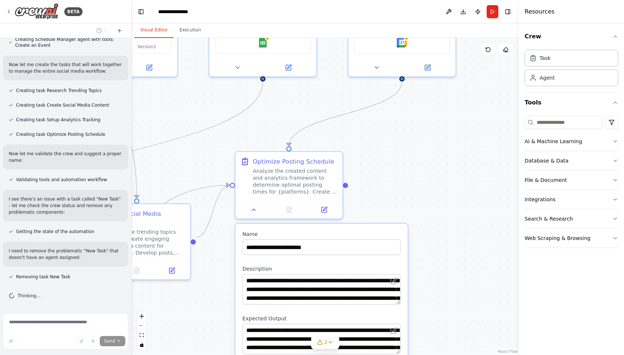
drag, startPoint x: 425, startPoint y: 114, endPoint x: 438, endPoint y: 227, distance: 113.3
click at [438, 227] on div ".deletable-edge-delete-btn { width: 20px; height: 20px; border: 0px solid #ffff…" at bounding box center [325, 196] width 387 height 317
drag
click at [414, 193] on div ".deletable-edge-delete-btn { width: 20px; height: 20px; border: 0px solid #ffff…" at bounding box center [325, 196] width 387 height 317
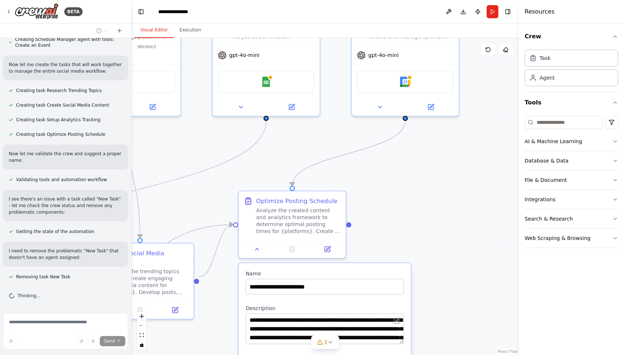
click at [415, 190] on div ".deletable-edge-delete-btn { width: 20px; height: 20px; border: 0px solid #ffff…" at bounding box center [325, 196] width 387 height 317
click at [260, 246] on icon at bounding box center [257, 247] width 7 height 7
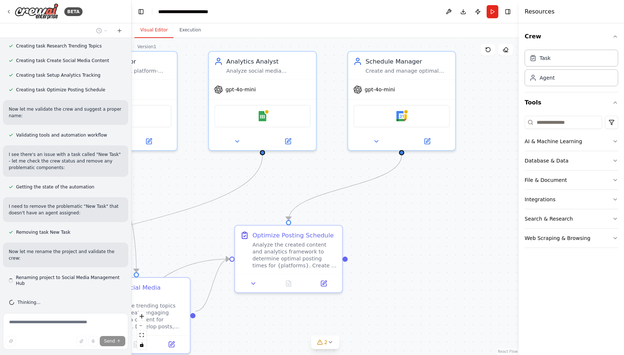
scroll to position [721, 0]
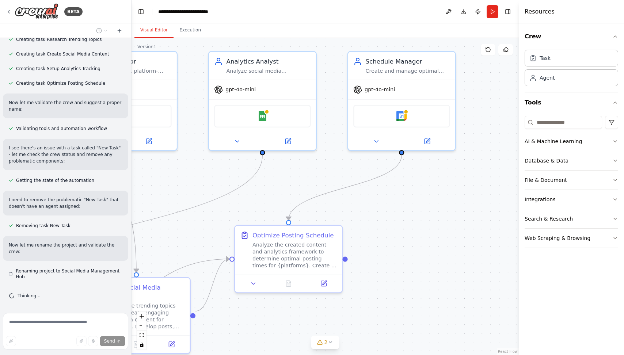
drag, startPoint x: 429, startPoint y: 212, endPoint x: 403, endPoint y: 241, distance: 39.6
click at [426, 261] on div ".deletable-edge-delete-btn { width: 20px; height: 20px; border: 0px solid #ffff…" at bounding box center [325, 196] width 387 height 317
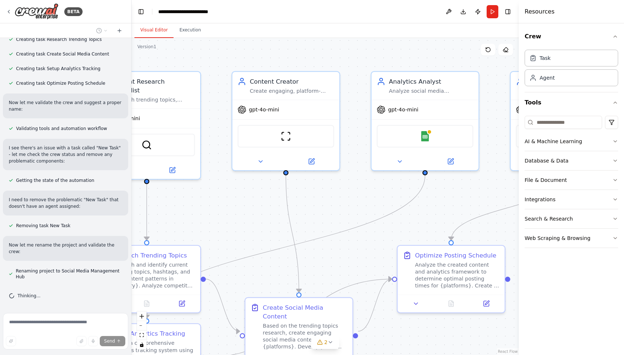
click at [359, 190] on div ".deletable-edge-delete-btn { width: 20px; height: 20px; border: 0px solid #ffff…" at bounding box center [325, 196] width 387 height 317
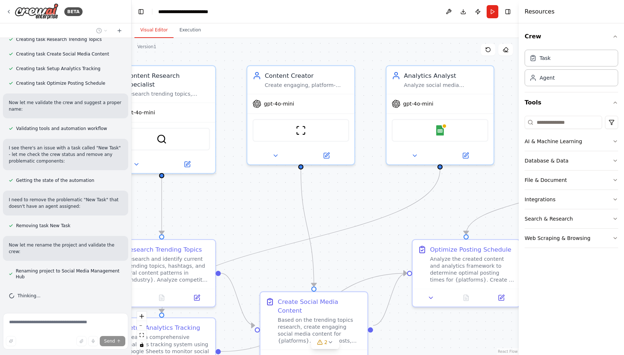
click at [354, 152] on div ".deletable-edge-delete-btn { width: 20px; height: 20px; border: 0px solid #ffff…" at bounding box center [325, 196] width 387 height 317
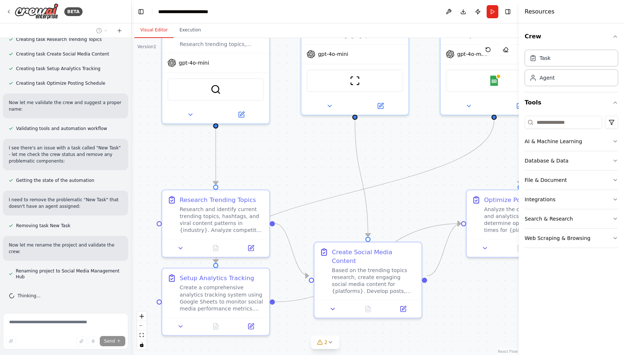
click at [228, 150] on div ".deletable-edge-delete-btn { width: 20px; height: 20px; border: 0px solid #ffff…" at bounding box center [325, 196] width 387 height 317
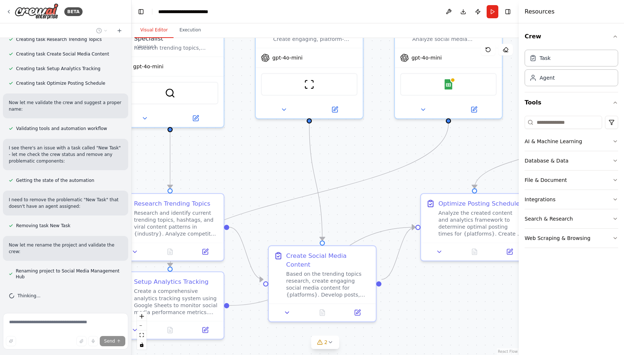
scroll to position [735, 0]
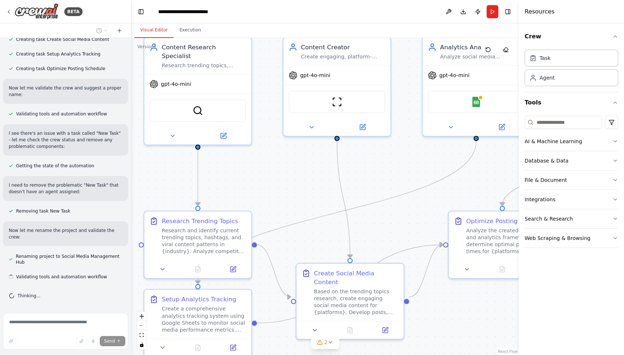
click at [373, 156] on div ".deletable-edge-delete-btn { width: 20px; height: 20px; border: 0px solid #ffff…" at bounding box center [325, 196] width 387 height 317
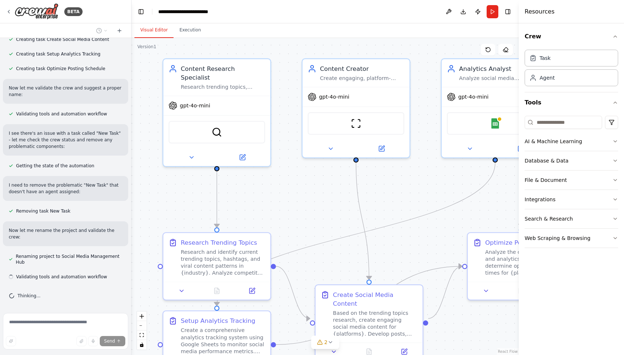
click at [309, 197] on div ".deletable-edge-delete-btn { width: 20px; height: 20px; border: 0px solid #ffff…" at bounding box center [325, 196] width 387 height 317
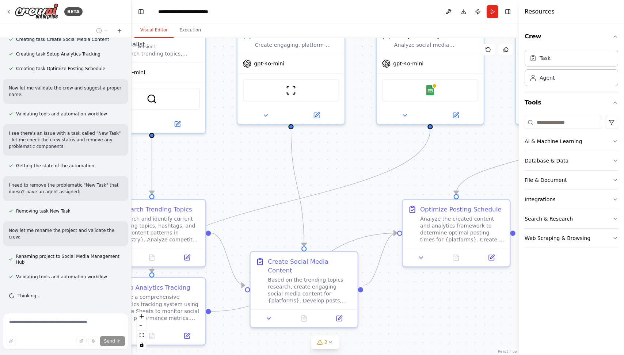
click at [347, 145] on div ".deletable-edge-delete-btn { width: 20px; height: 20px; border: 0px solid #ffff…" at bounding box center [325, 196] width 387 height 317
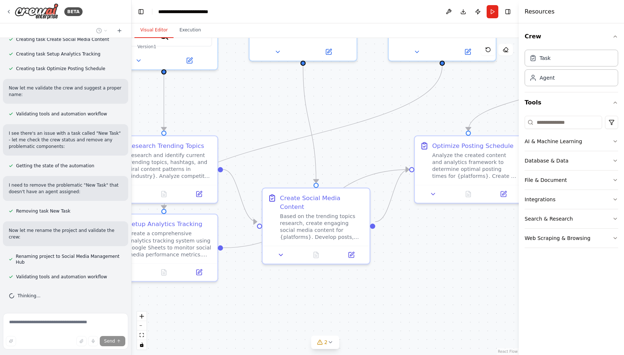
click at [380, 142] on div ".deletable-edge-delete-btn { width: 20px; height: 20px; border: 0px solid #ffff…" at bounding box center [325, 196] width 387 height 317
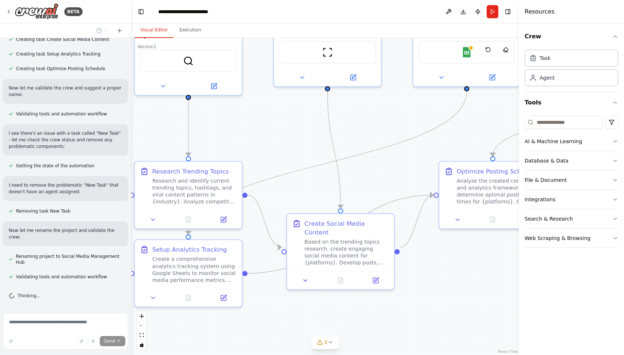
click at [294, 165] on div ".deletable-edge-delete-btn { width: 20px; height: 20px; border: 0px solid #ffff…" at bounding box center [325, 196] width 387 height 317
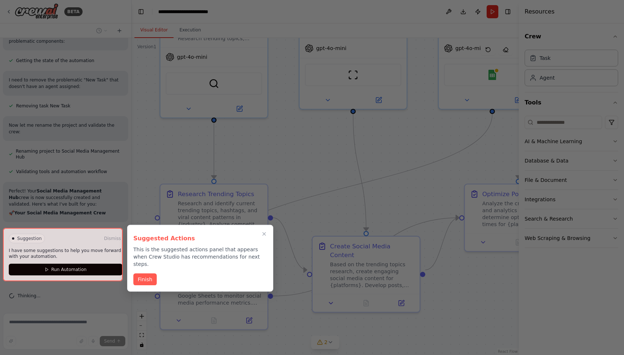
scroll to position [861, 0]
